Goal: Information Seeking & Learning: Compare options

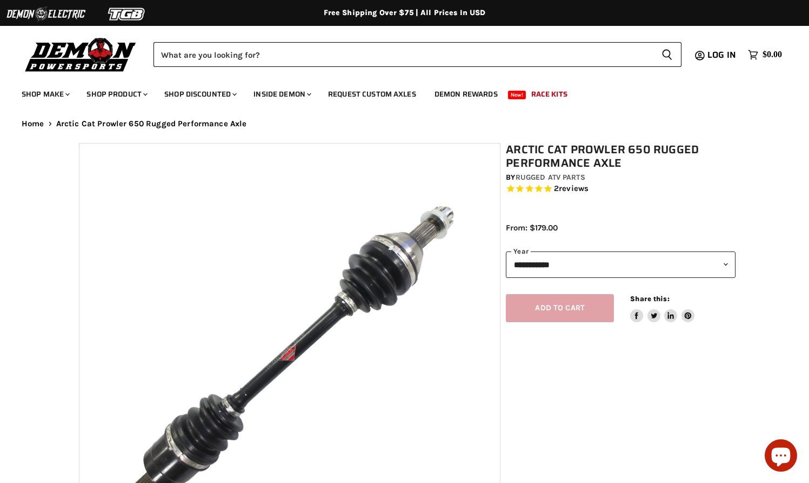
select select "******"
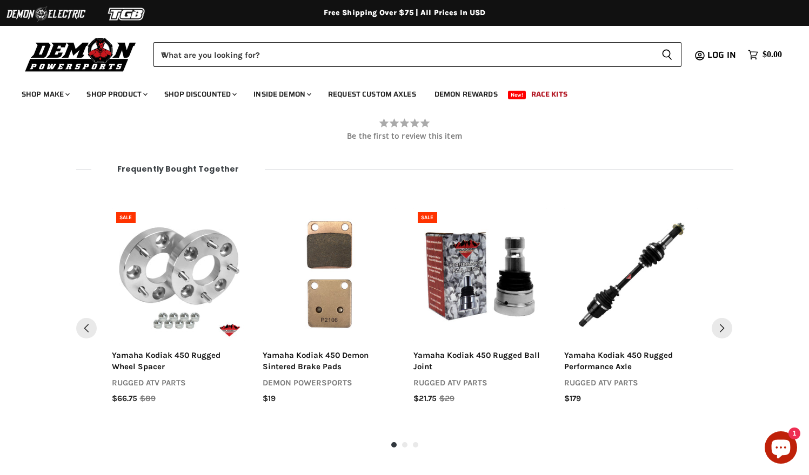
scroll to position [1067, 0]
